Goal: Information Seeking & Learning: Learn about a topic

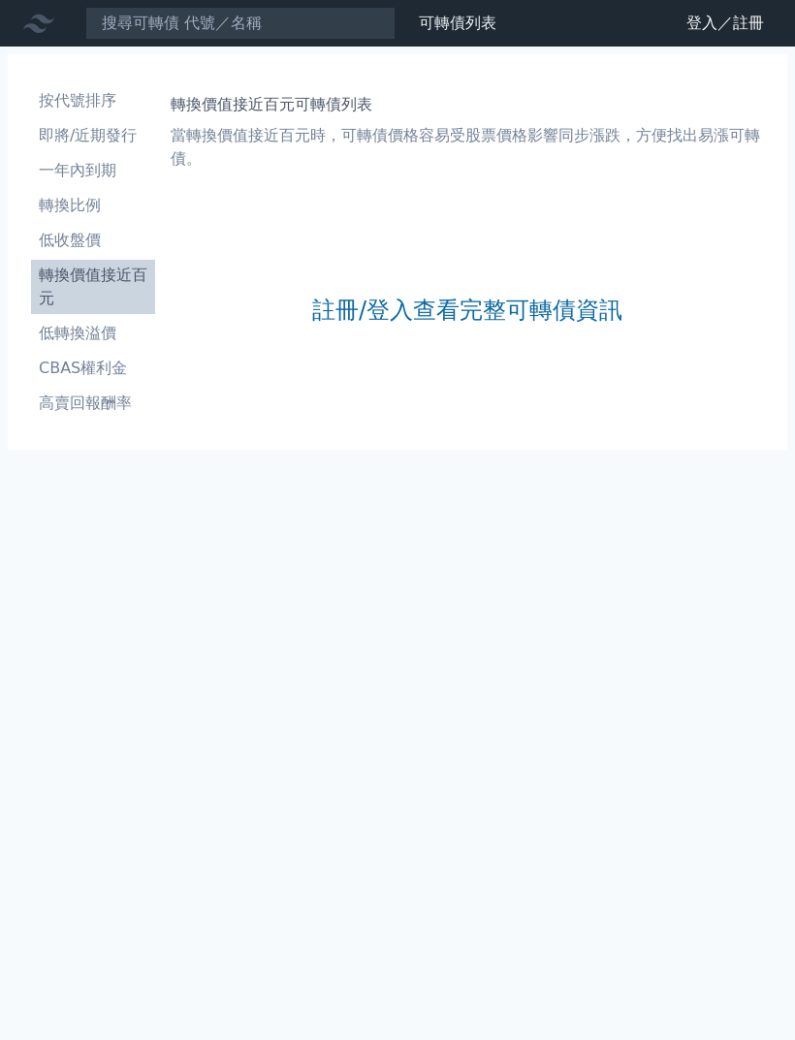
click at [541, 313] on link "註冊/登入查看完整可轉債資訊" at bounding box center [467, 310] width 310 height 31
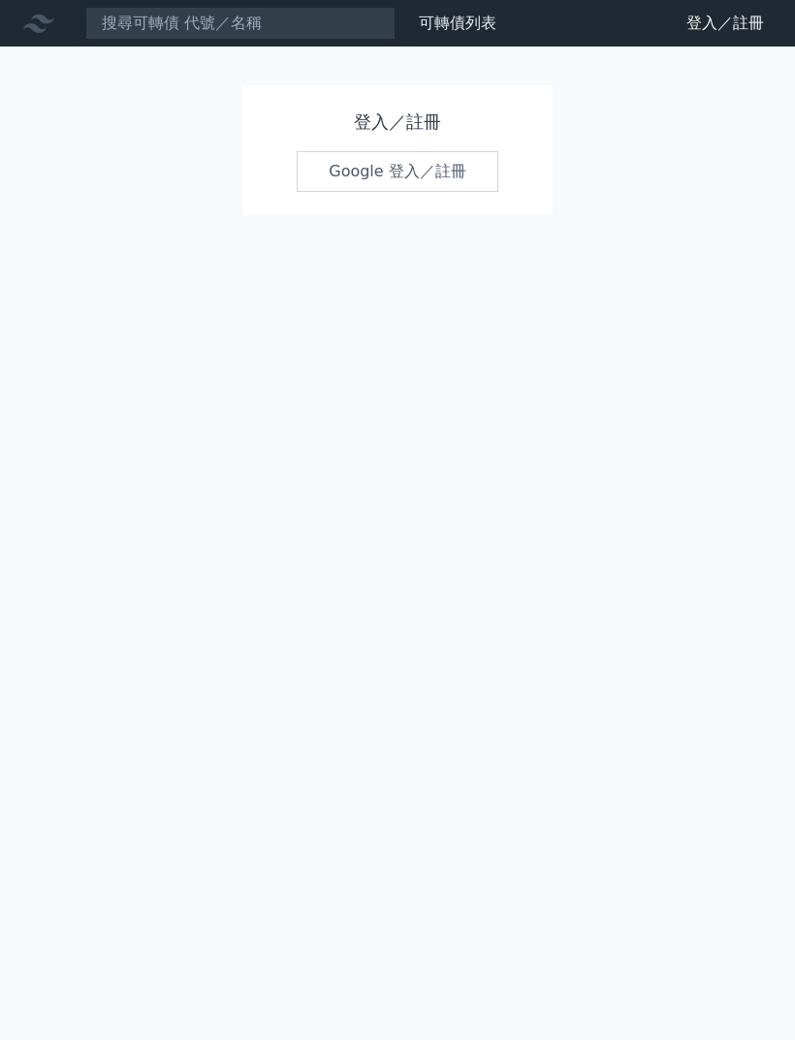
click at [465, 166] on link "Google 登入／註冊" at bounding box center [398, 171] width 202 height 41
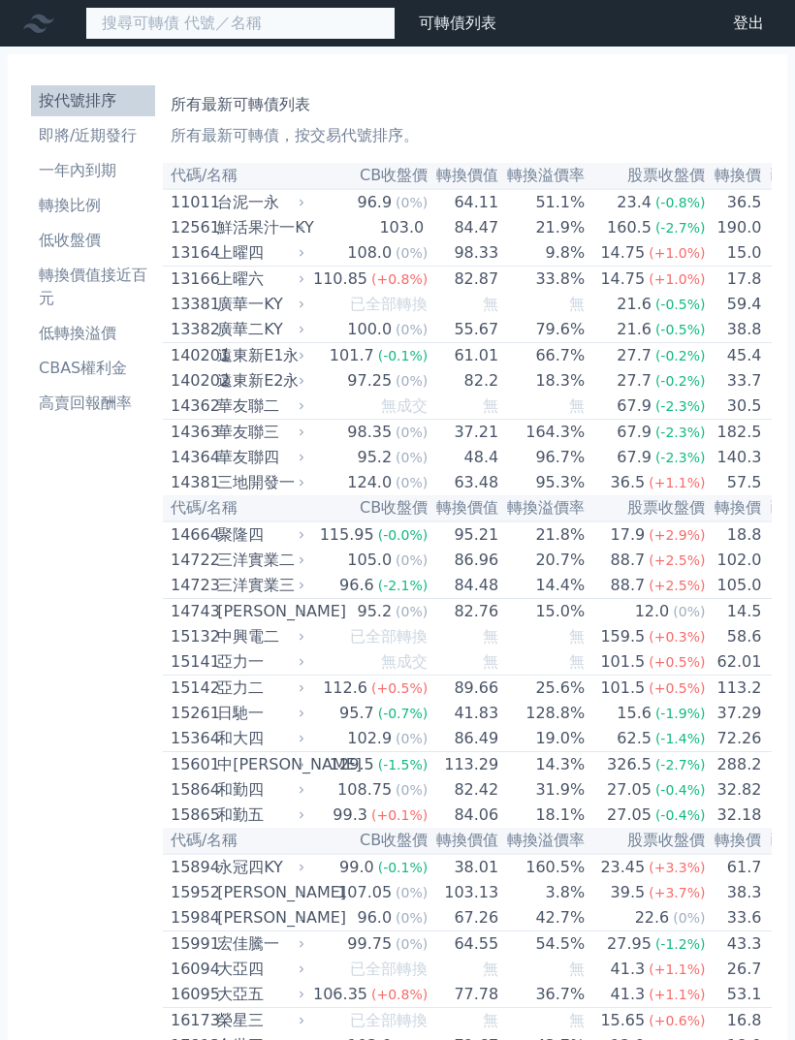
click at [331, 25] on input at bounding box center [240, 23] width 310 height 33
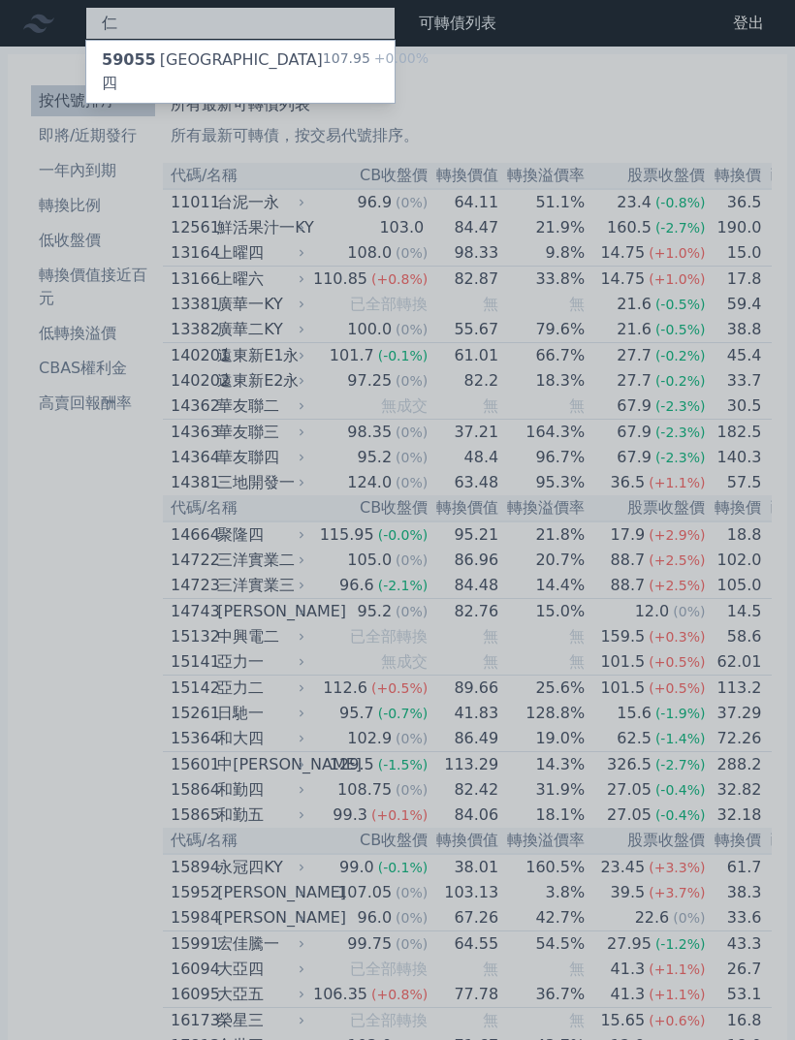
type input "信"
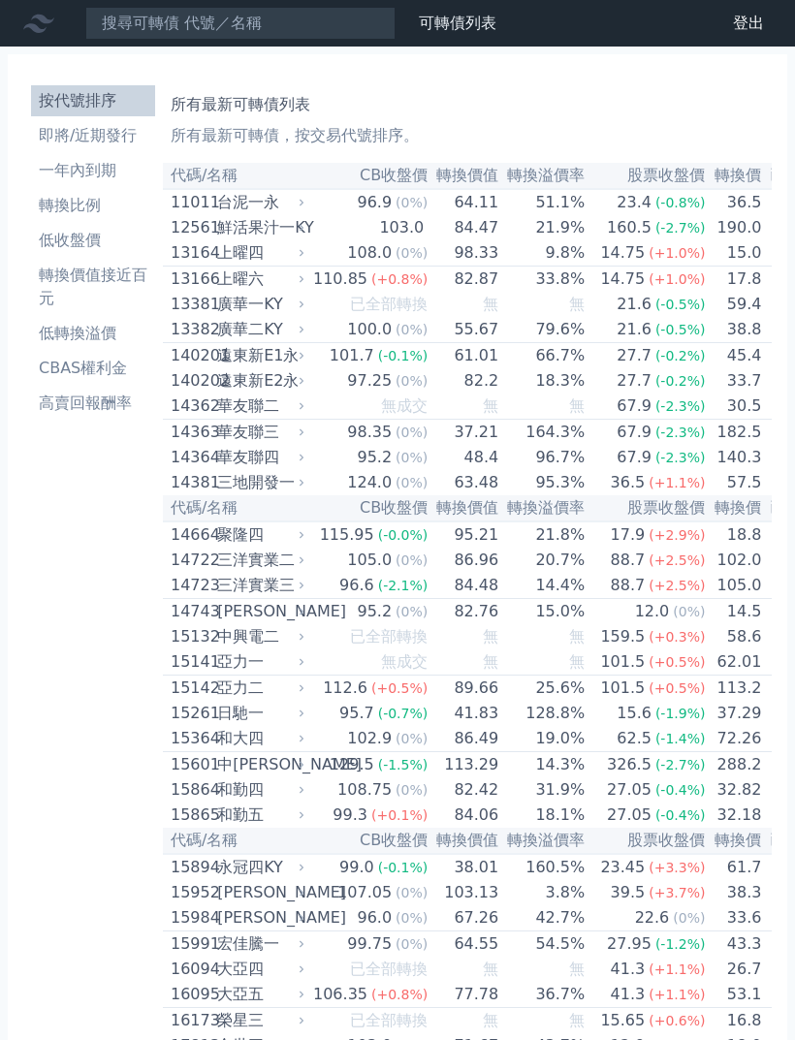
click at [98, 167] on li "一年內到期" at bounding box center [93, 170] width 124 height 23
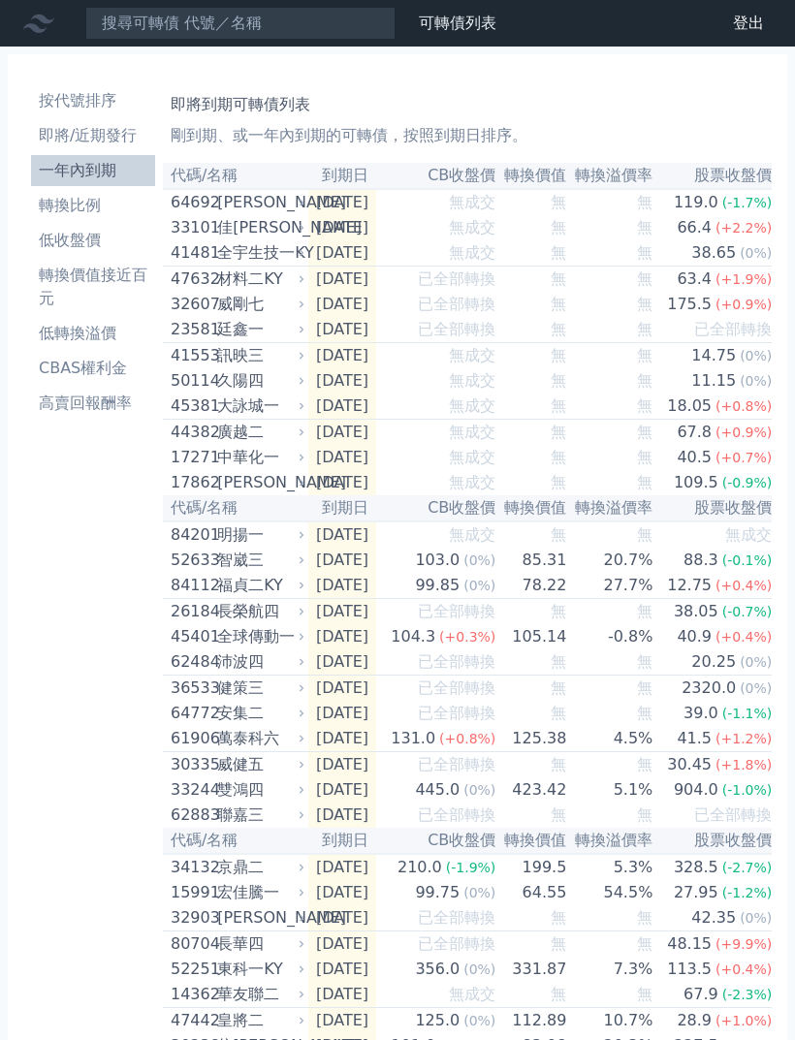
click at [121, 131] on li "即將/近期發行" at bounding box center [93, 135] width 124 height 23
